Goal: Entertainment & Leisure: Browse casually

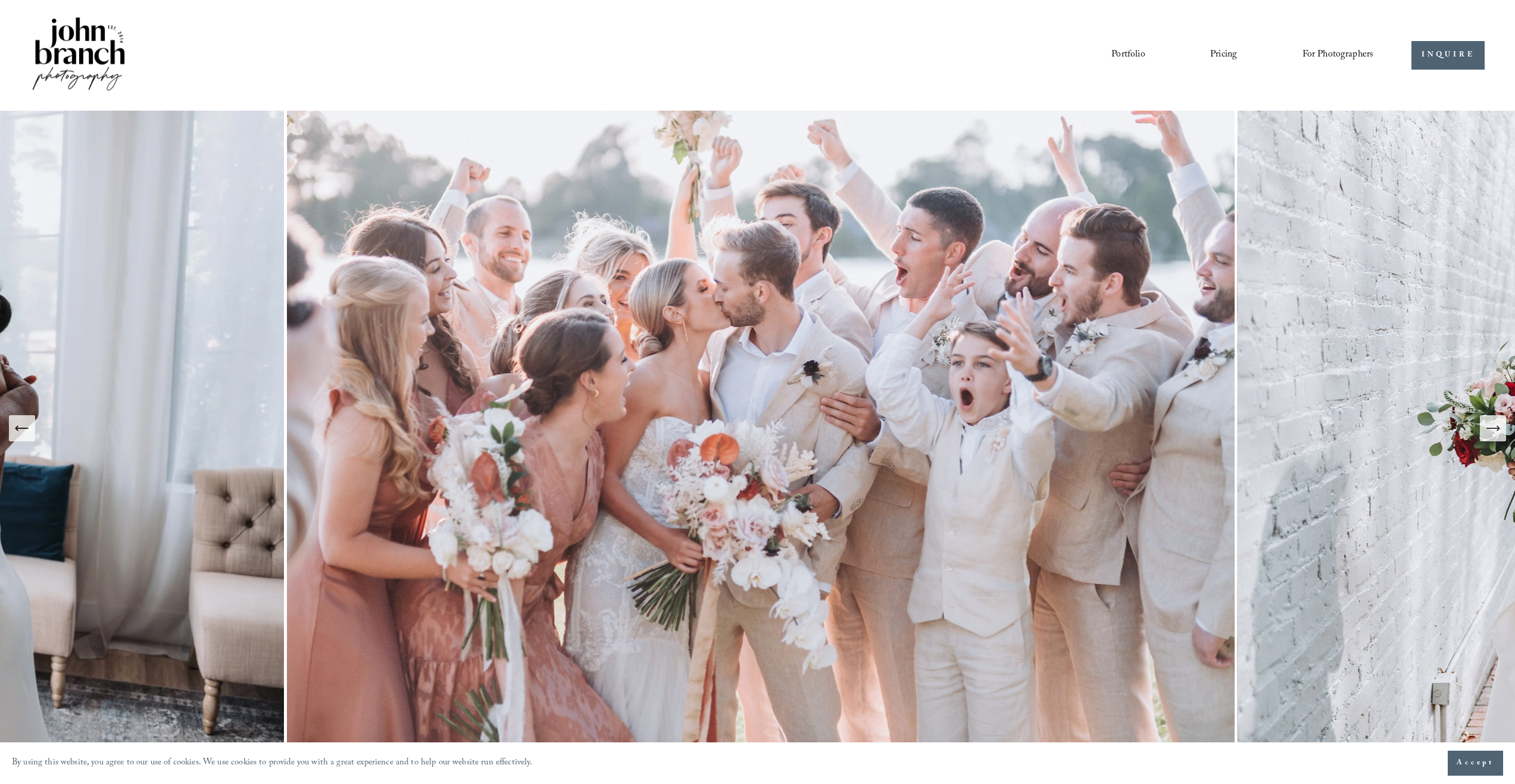
click at [1124, 56] on link "Portfolio" at bounding box center [1127, 55] width 33 height 20
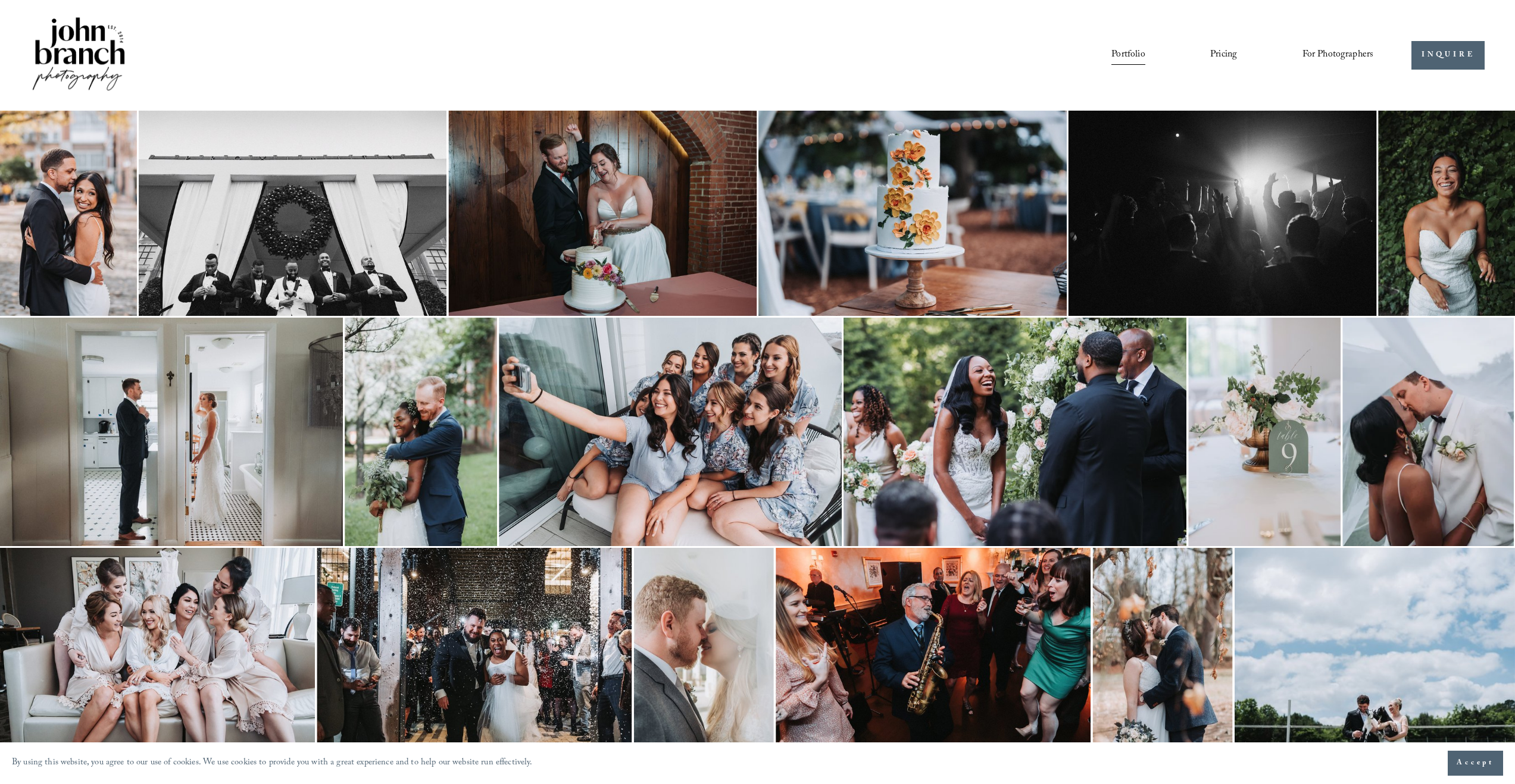
click at [90, 265] on img at bounding box center [68, 213] width 136 height 205
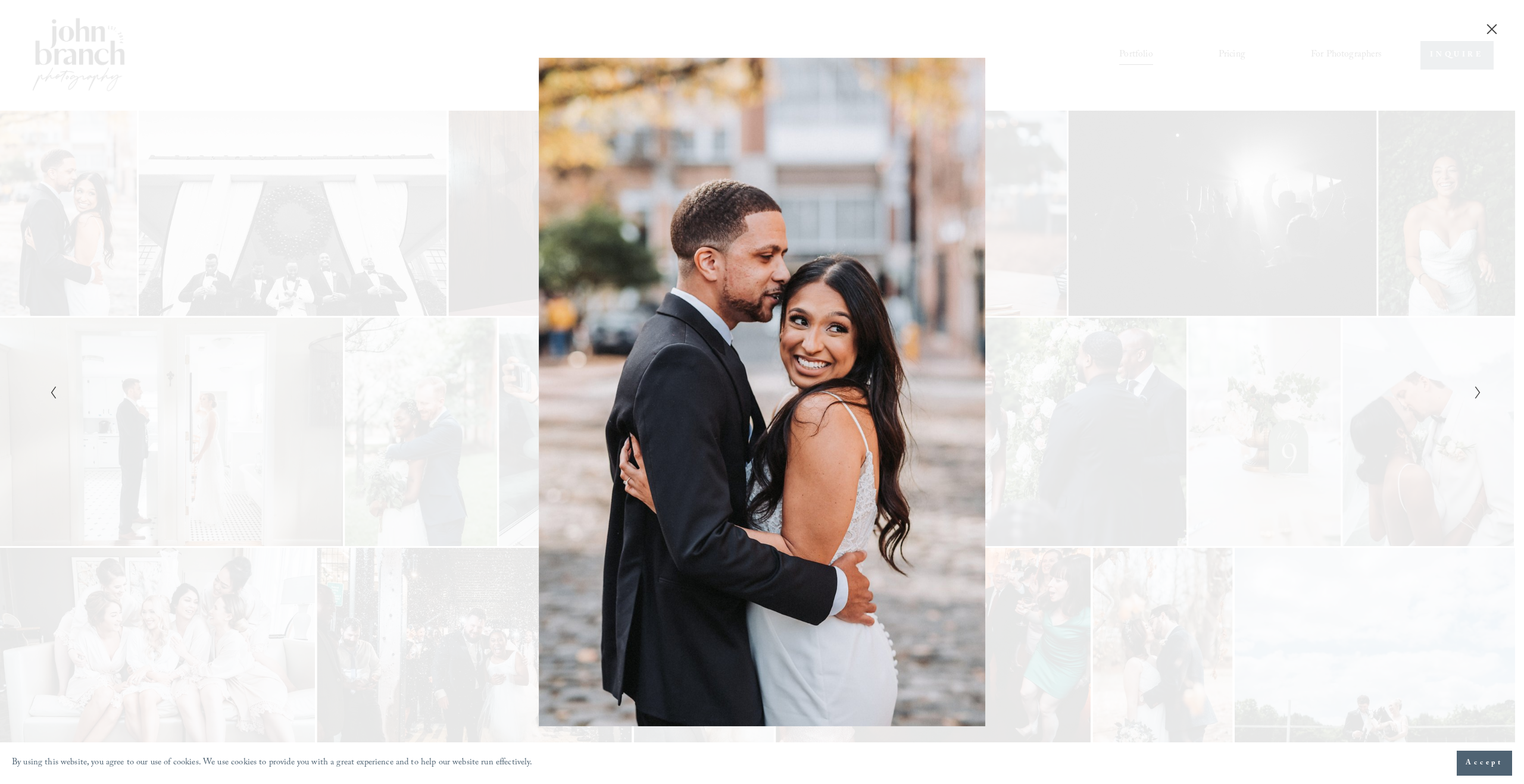
click at [1495, 390] on div "Gallery" at bounding box center [762, 392] width 1524 height 784
click at [1487, 392] on div "Gallery" at bounding box center [762, 392] width 1524 height 784
click at [1486, 392] on div "Gallery" at bounding box center [762, 392] width 1524 height 784
click at [1483, 393] on div "Gallery" at bounding box center [762, 392] width 1524 height 784
click at [1481, 395] on icon "Next Slide" at bounding box center [1477, 393] width 8 height 14
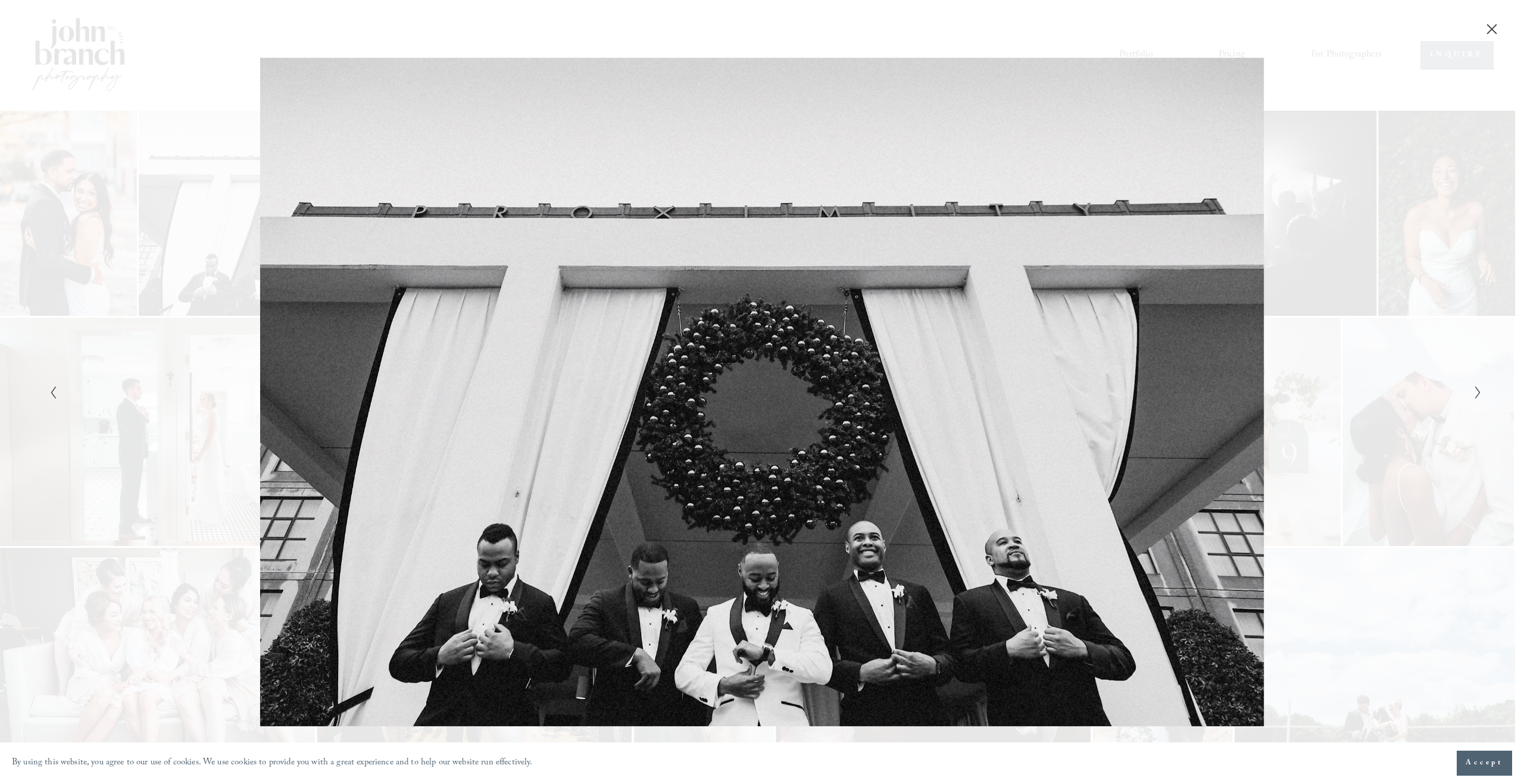
click at [1479, 395] on icon "Next Slide" at bounding box center [1477, 393] width 8 height 14
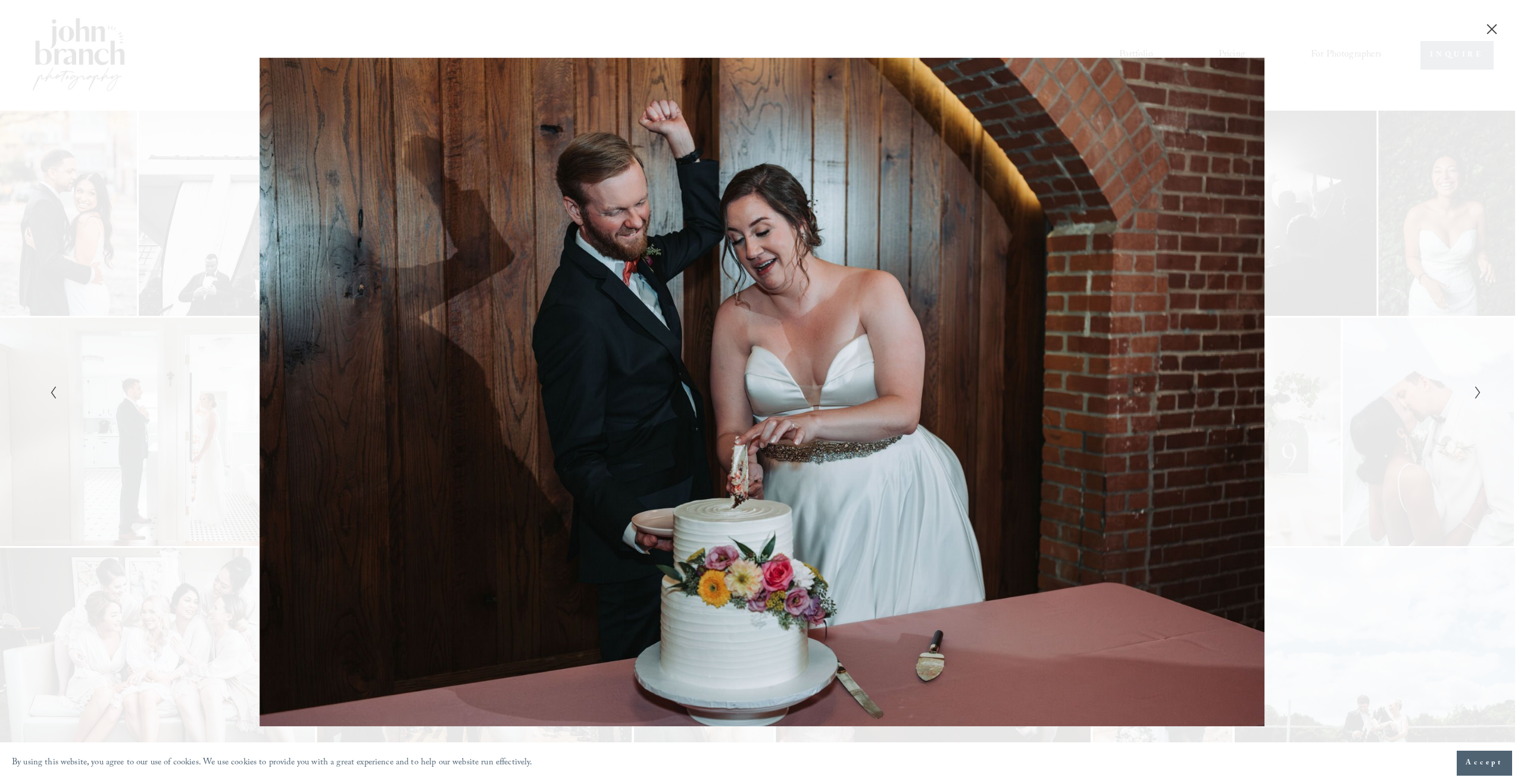
click at [1480, 393] on polyline "Next Slide" at bounding box center [1477, 393] width 4 height 12
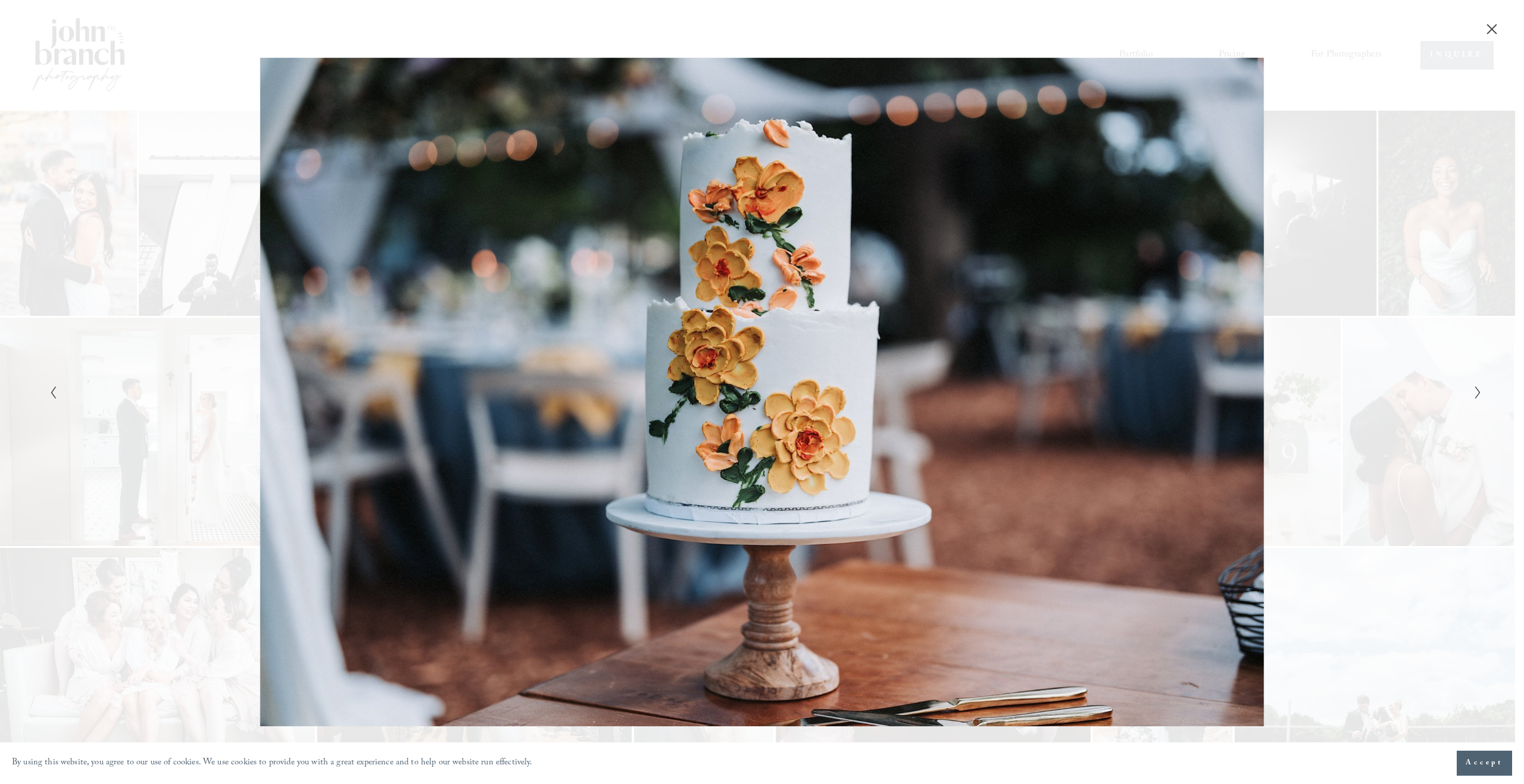
click at [1480, 393] on polyline "Next Slide" at bounding box center [1477, 393] width 4 height 12
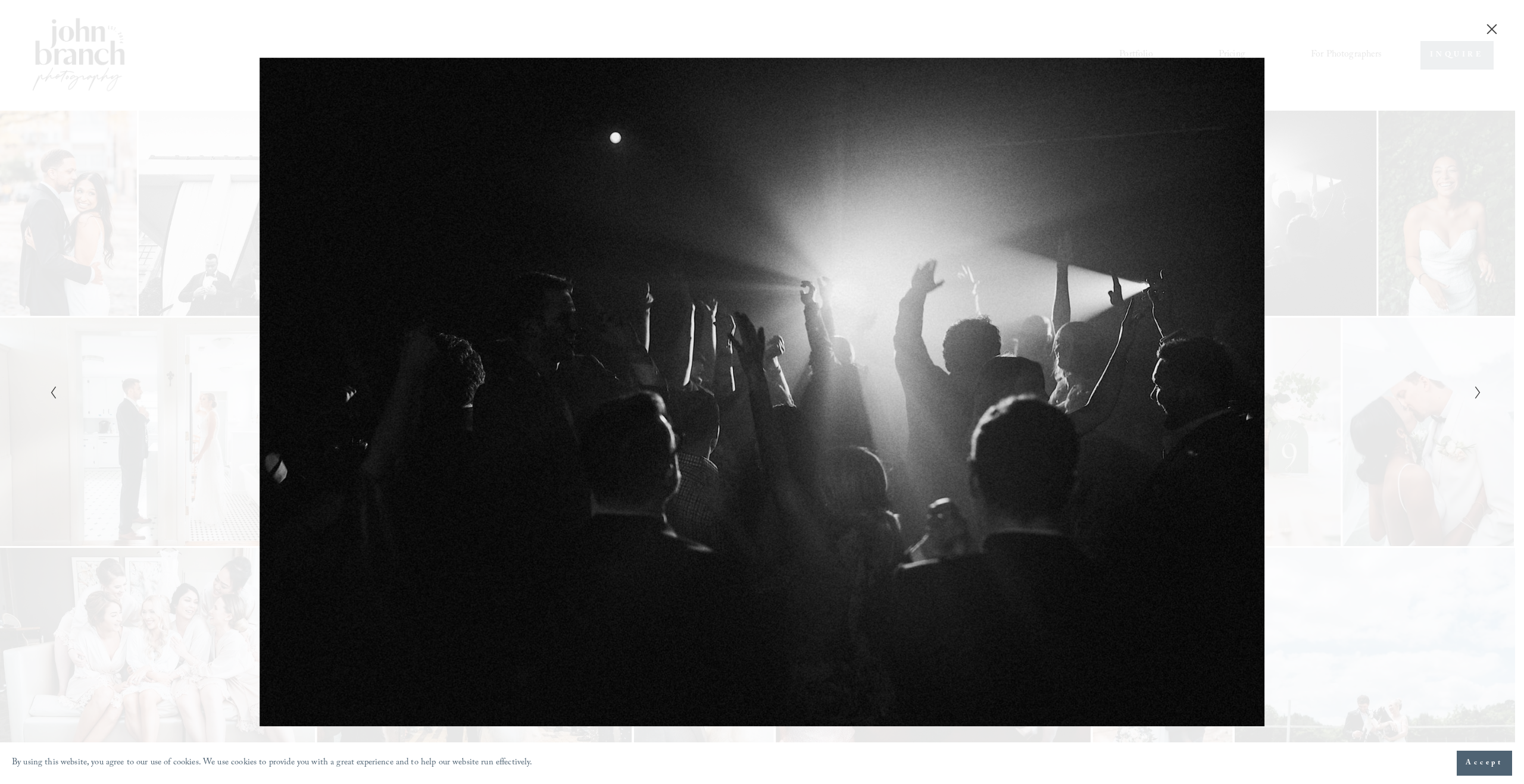
click at [1480, 393] on polyline "Next Slide" at bounding box center [1477, 393] width 4 height 12
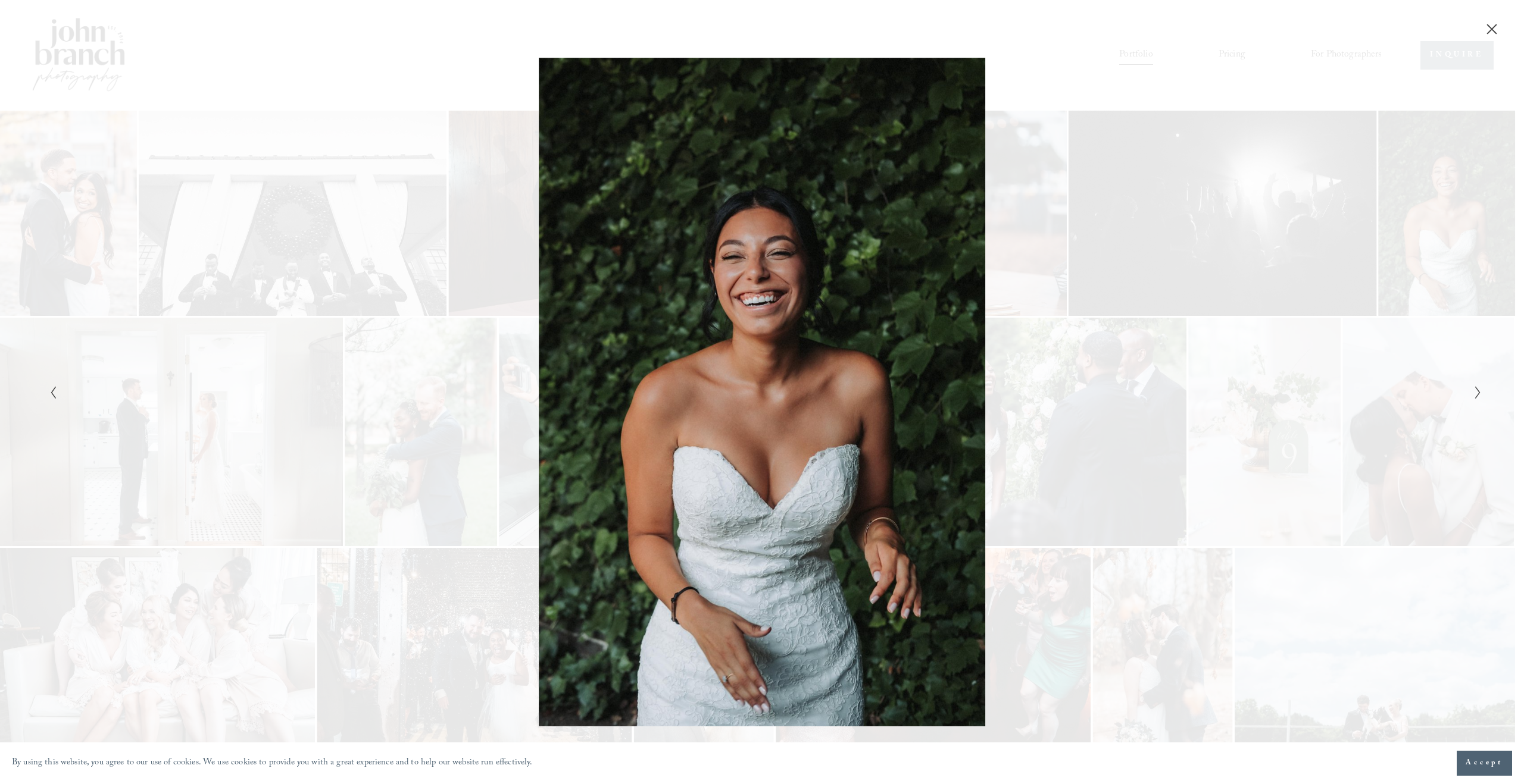
click at [1480, 393] on polyline "Next Slide" at bounding box center [1477, 393] width 4 height 12
